Goal: Task Accomplishment & Management: Manage account settings

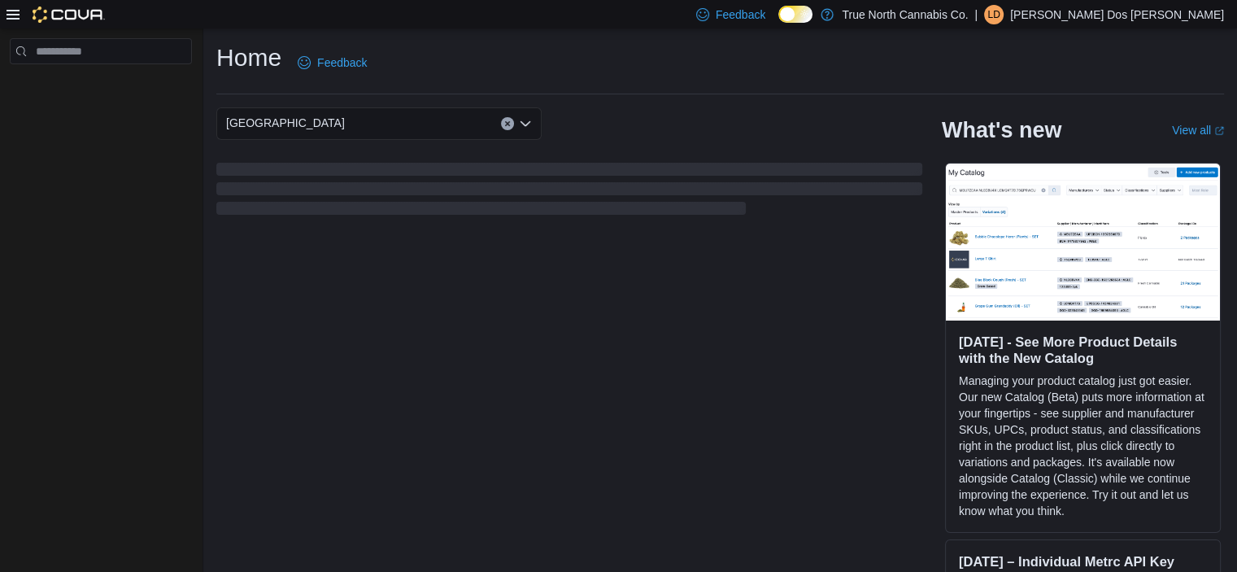
click at [1183, 16] on p "[PERSON_NAME] Dos [PERSON_NAME]" at bounding box center [1117, 15] width 214 height 20
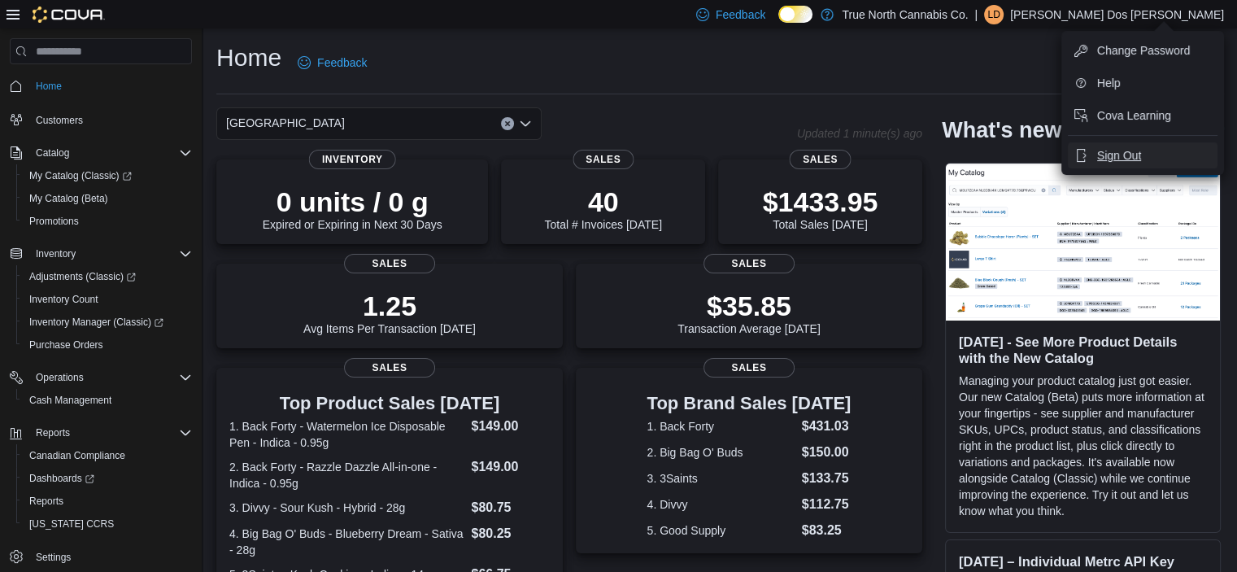
click at [1135, 154] on span "Sign Out" at bounding box center [1119, 155] width 44 height 16
